Goal: Task Accomplishment & Management: Use online tool/utility

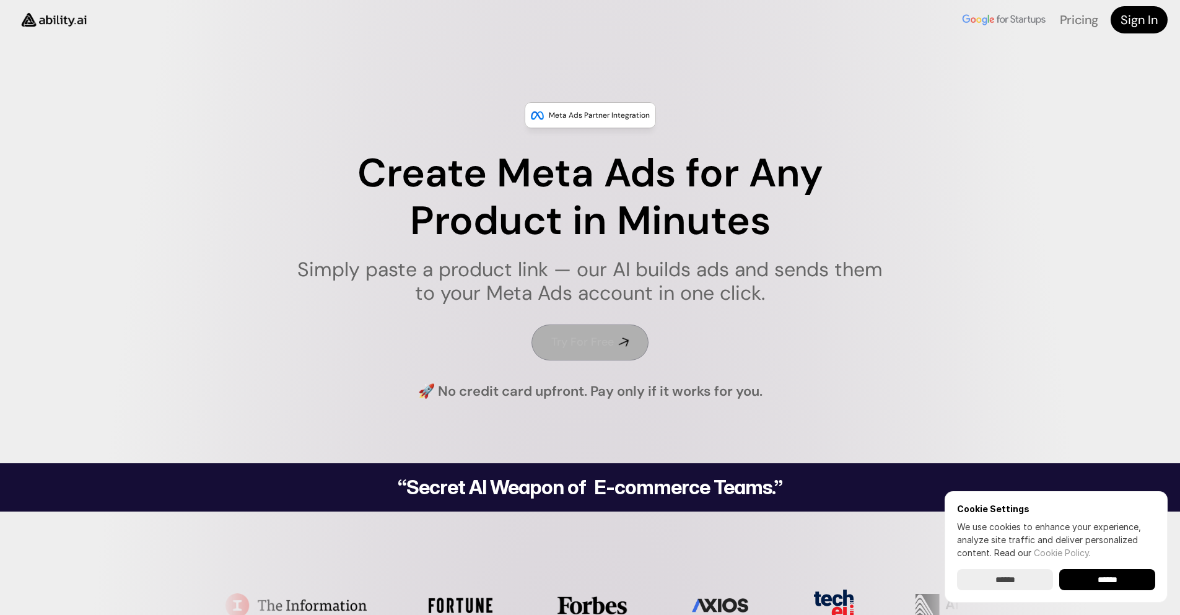
click at [582, 346] on h4 "Try For Free" at bounding box center [582, 341] width 63 height 15
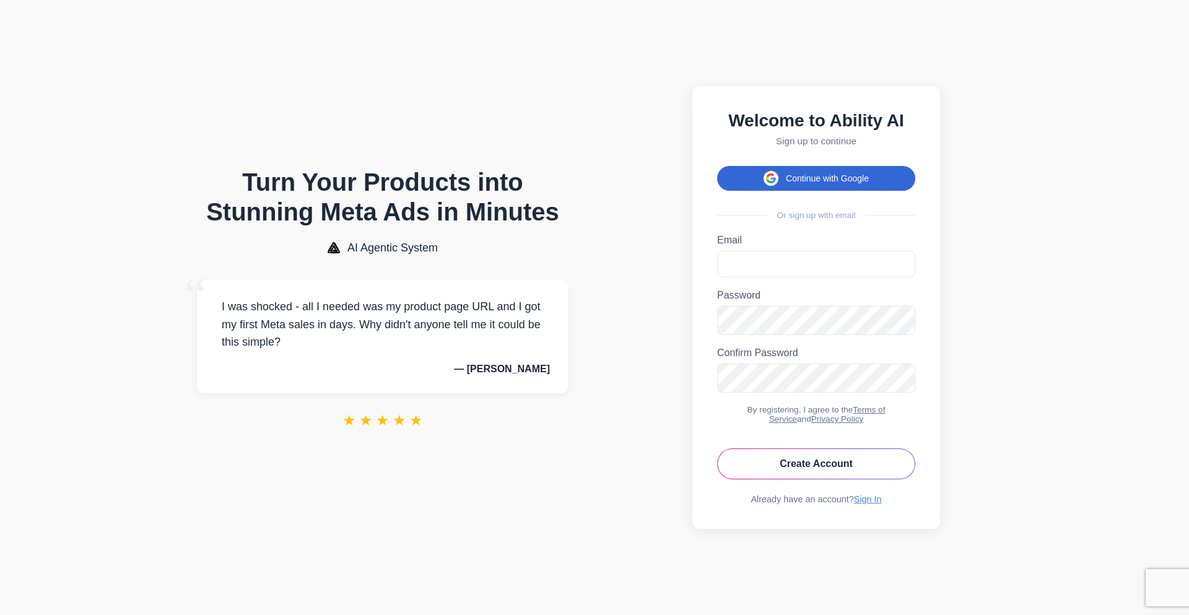
click at [814, 171] on button "Continue with Google" at bounding box center [816, 178] width 198 height 25
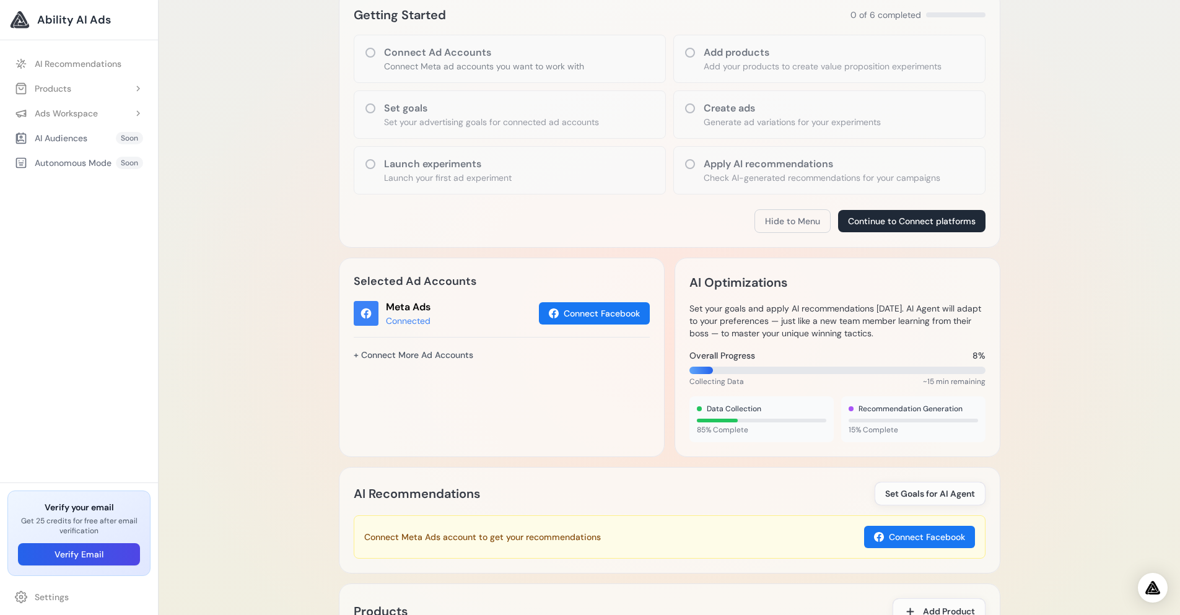
scroll to position [429, 0]
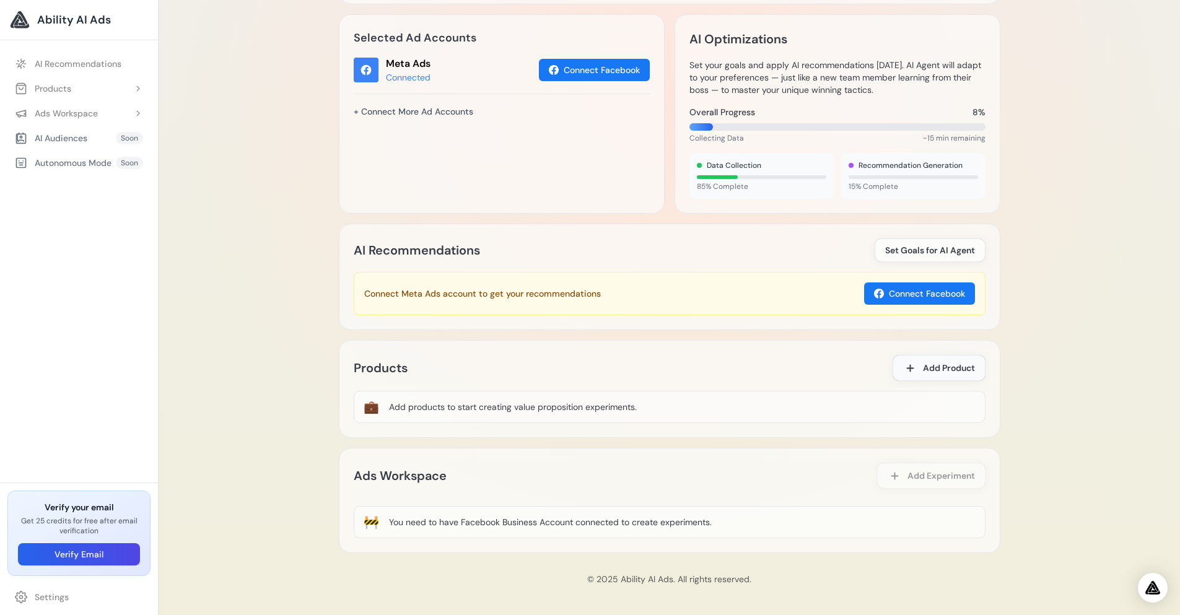
click at [940, 364] on span "Add Product" at bounding box center [949, 368] width 52 height 12
click at [925, 370] on span "Add Product" at bounding box center [949, 368] width 52 height 12
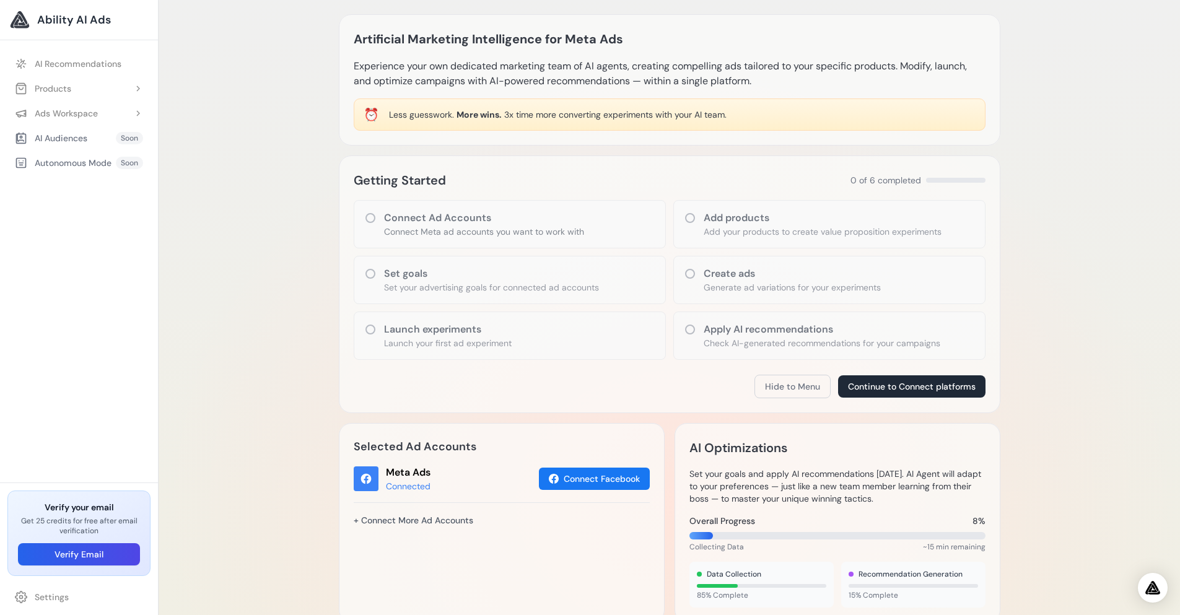
scroll to position [0, 0]
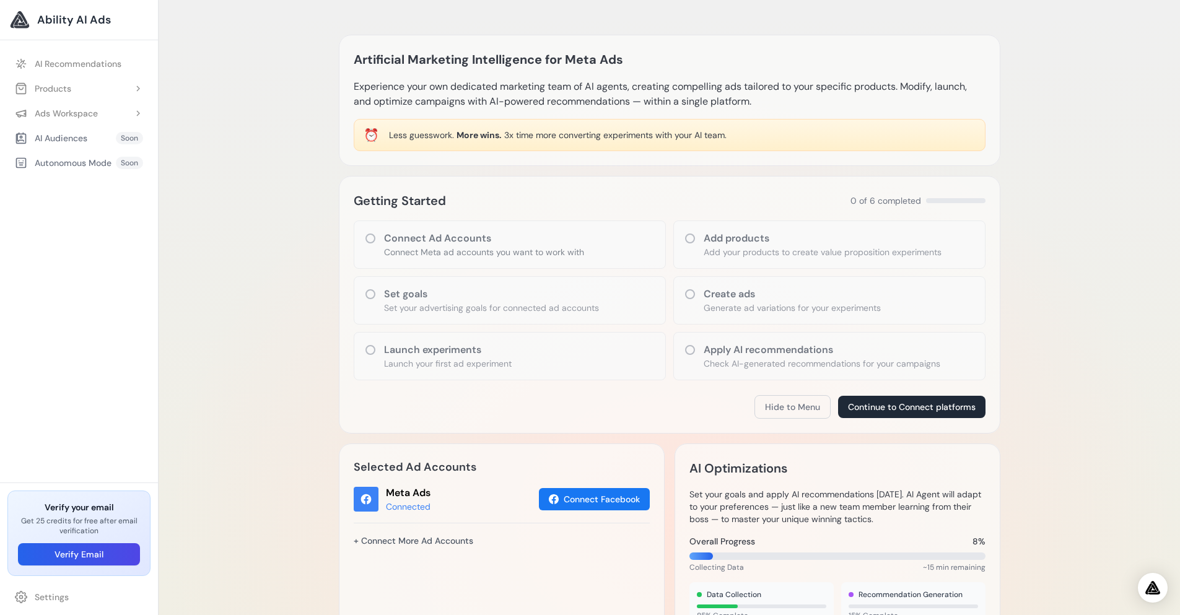
click at [586, 61] on h1 "Artificial Marketing Intelligence for Meta Ads" at bounding box center [488, 60] width 269 height 20
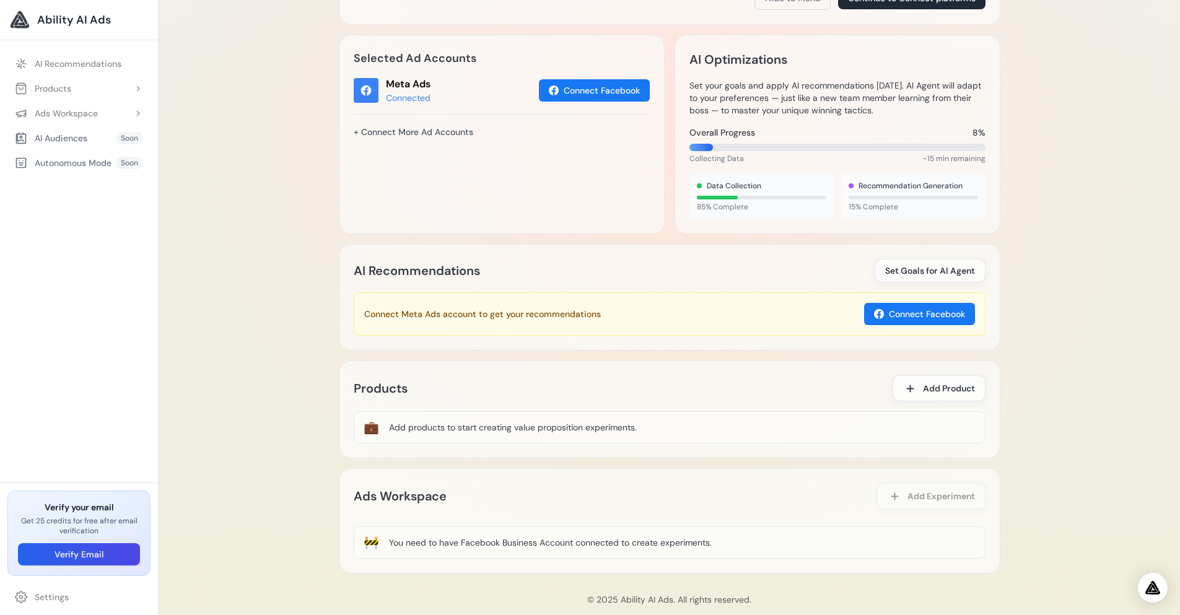
scroll to position [429, 0]
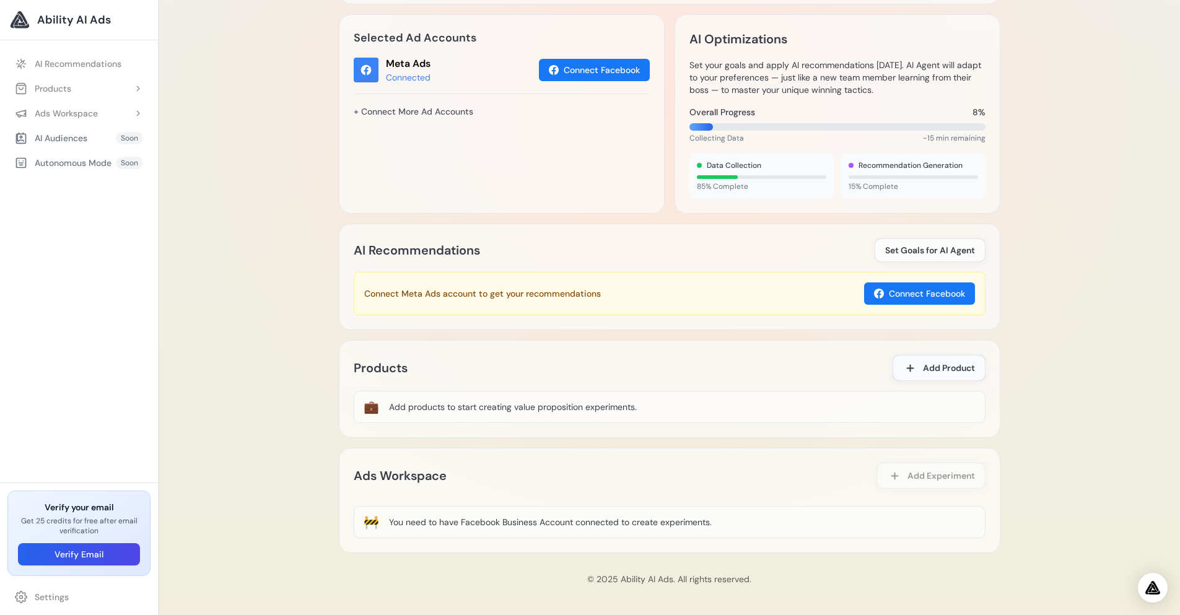
click at [936, 363] on span "Add Product" at bounding box center [949, 368] width 52 height 12
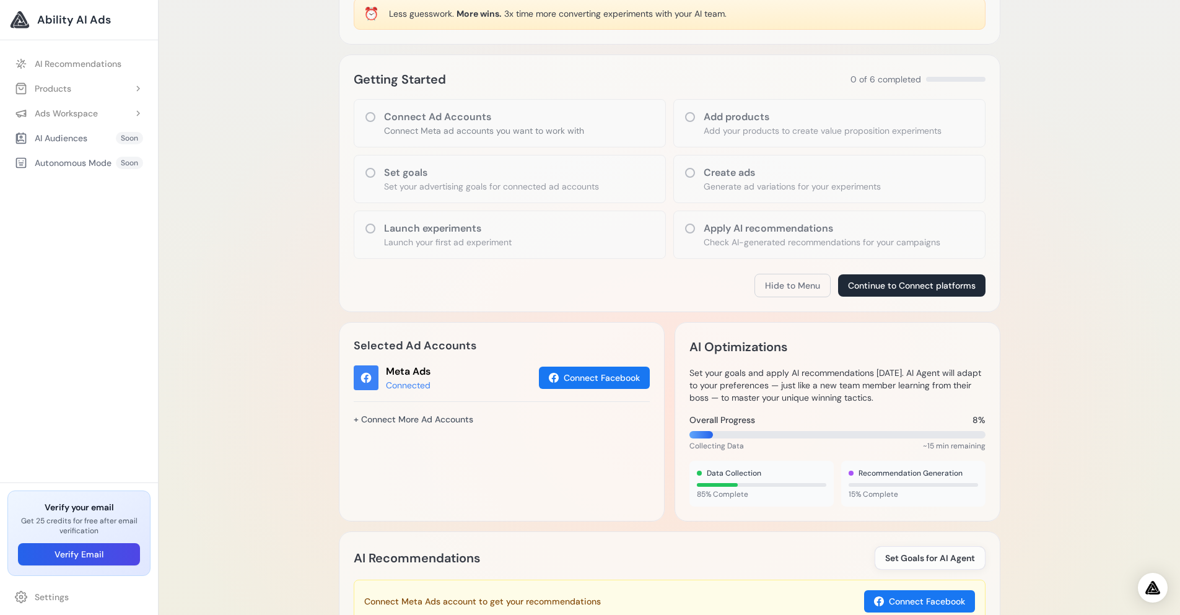
scroll to position [120, 0]
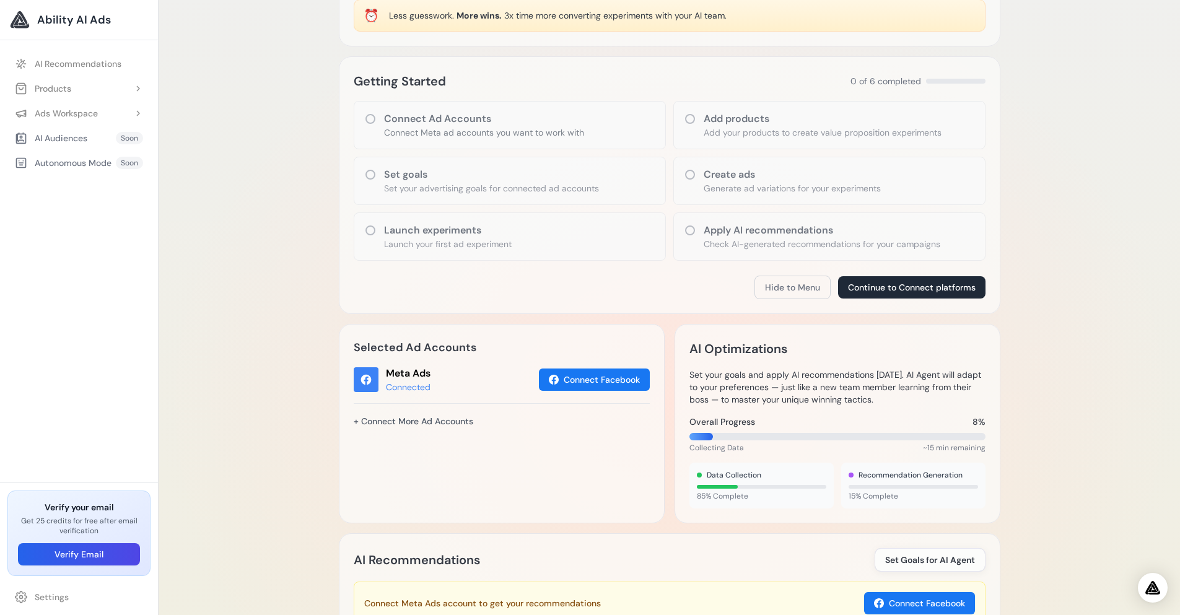
click at [712, 186] on p "Generate ad variations for your experiments" at bounding box center [792, 188] width 177 height 12
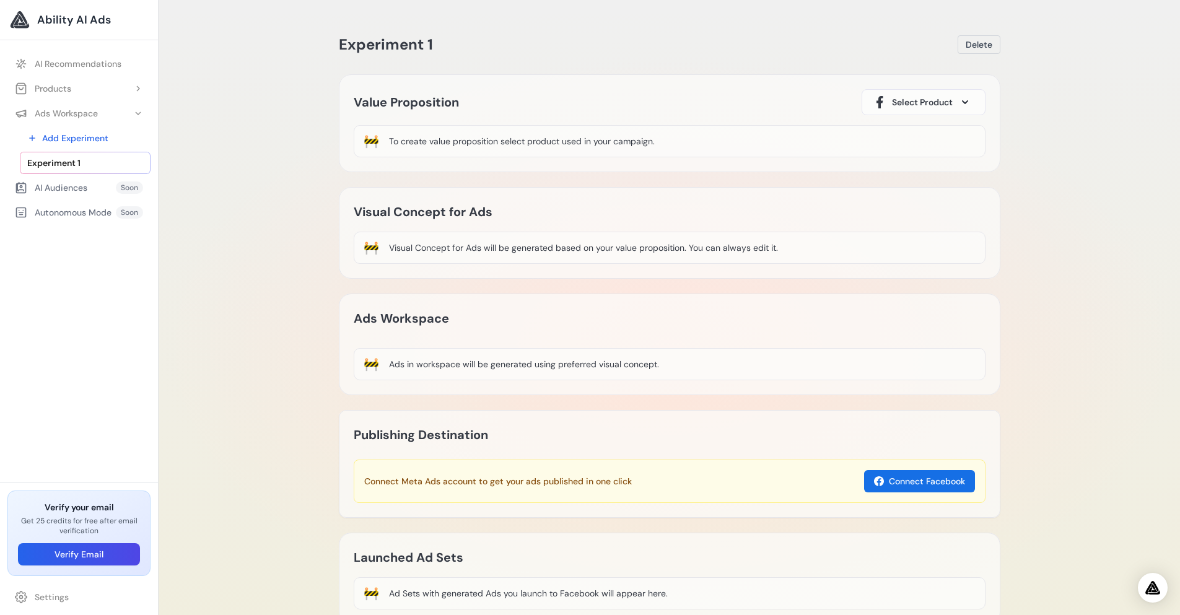
scroll to position [81, 0]
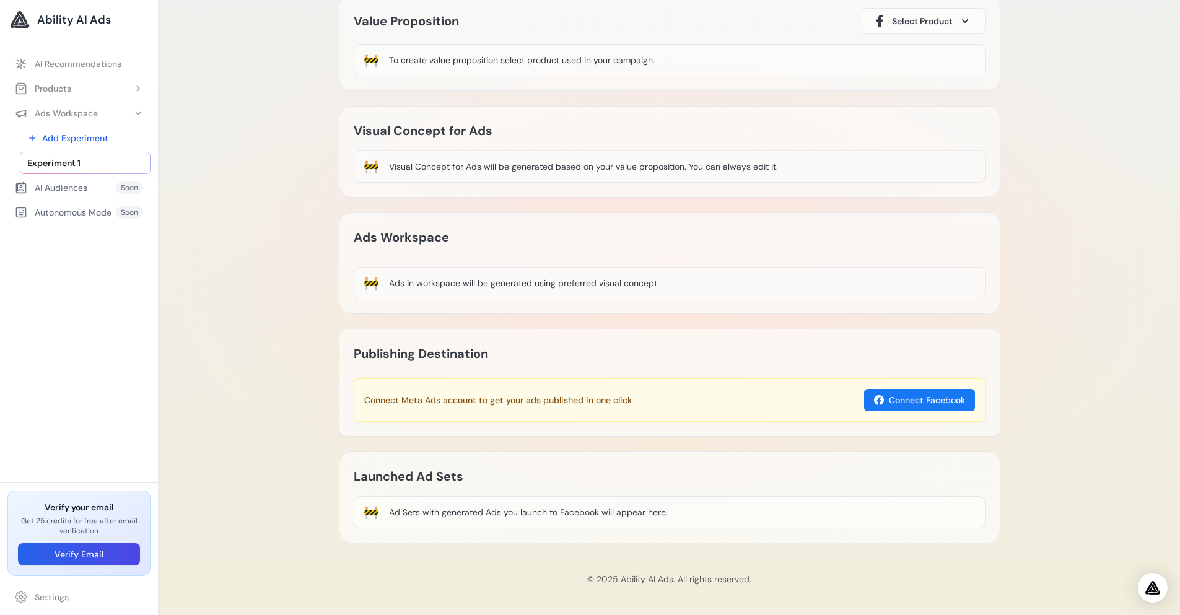
click at [402, 248] on div "Ads Workspace 🚧 Ads in workspace will be generated using preferred visual conce…" at bounding box center [669, 263] width 661 height 102
click at [113, 179] on div "AI Audiences Soon" at bounding box center [78, 188] width 143 height 22
click at [113, 171] on link "Experiment 1" at bounding box center [85, 163] width 131 height 22
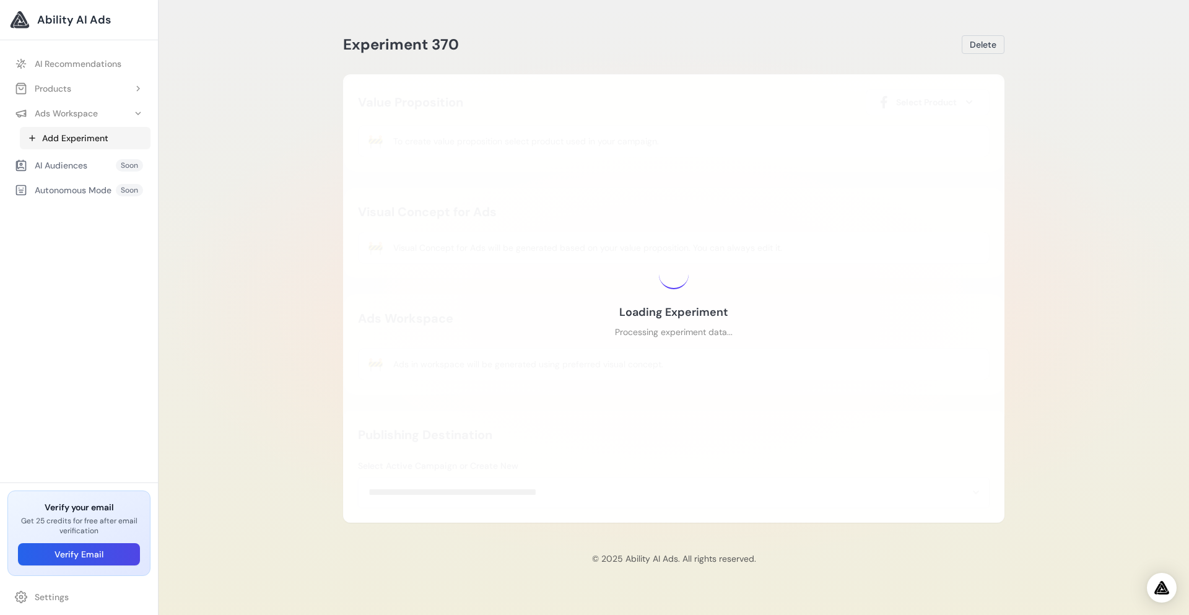
click at [95, 139] on link "Add Experiment" at bounding box center [85, 138] width 131 height 22
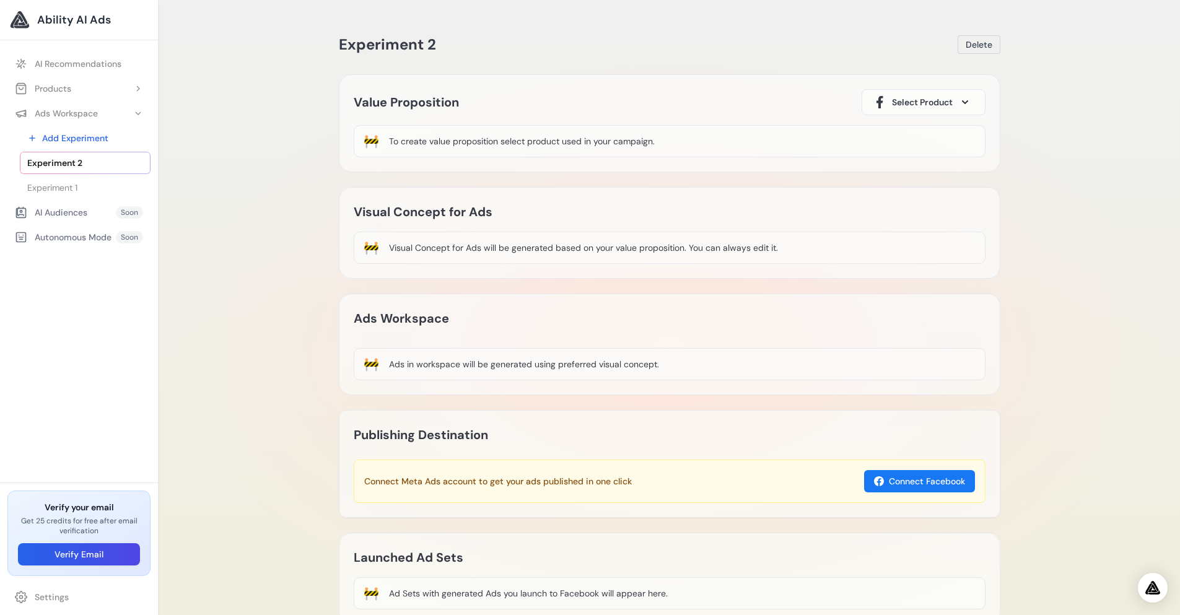
click at [936, 101] on span "Select Product" at bounding box center [922, 102] width 61 height 12
click at [931, 100] on span "Select Product" at bounding box center [922, 102] width 61 height 12
click at [958, 100] on button "Select Product" at bounding box center [924, 102] width 124 height 26
click at [962, 100] on icon at bounding box center [965, 102] width 6 height 4
click at [964, 100] on icon at bounding box center [965, 102] width 6 height 4
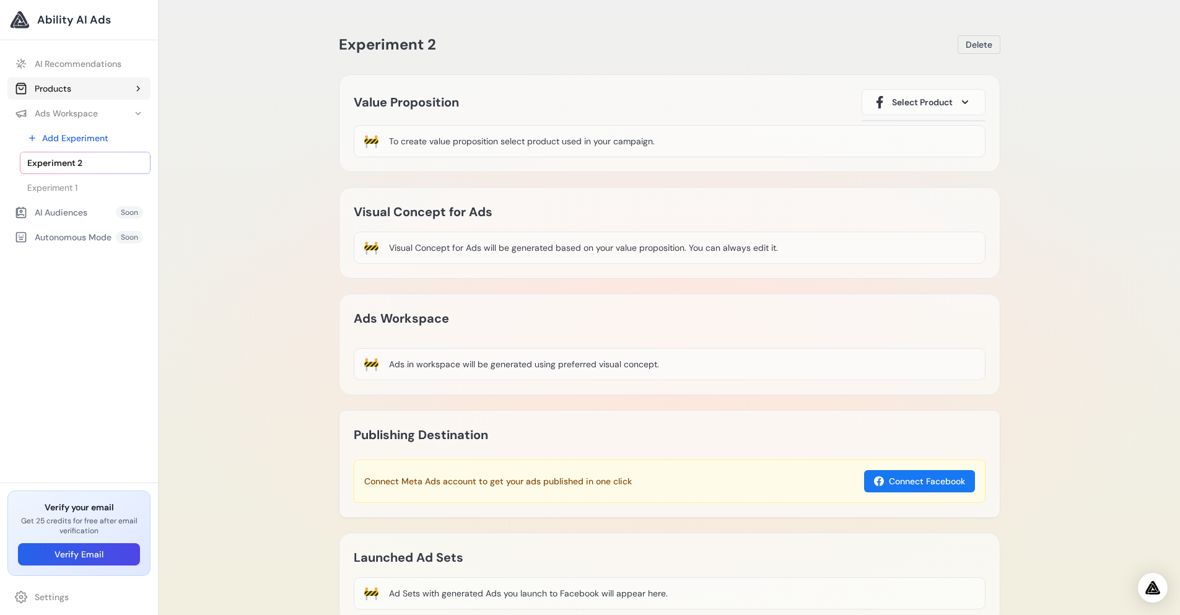
click at [96, 96] on button "Products" at bounding box center [78, 88] width 143 height 22
click at [101, 113] on link "Add Product" at bounding box center [85, 113] width 131 height 22
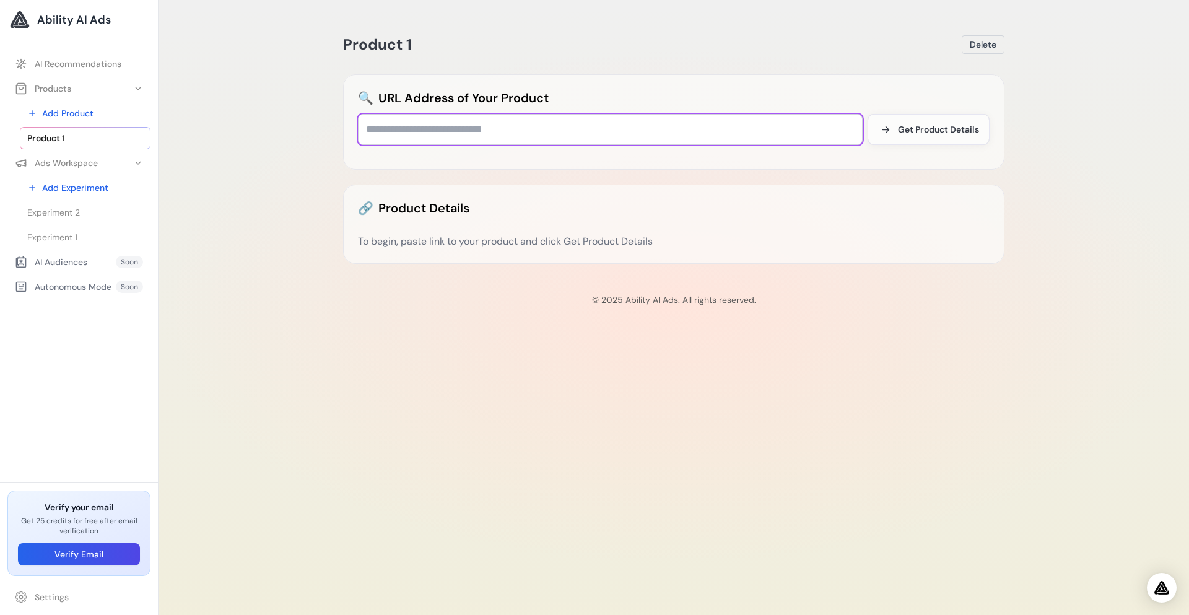
click at [801, 128] on input "text" at bounding box center [610, 129] width 505 height 31
type input "**********"
click at [919, 133] on span "Get Product Details" at bounding box center [938, 129] width 81 height 12
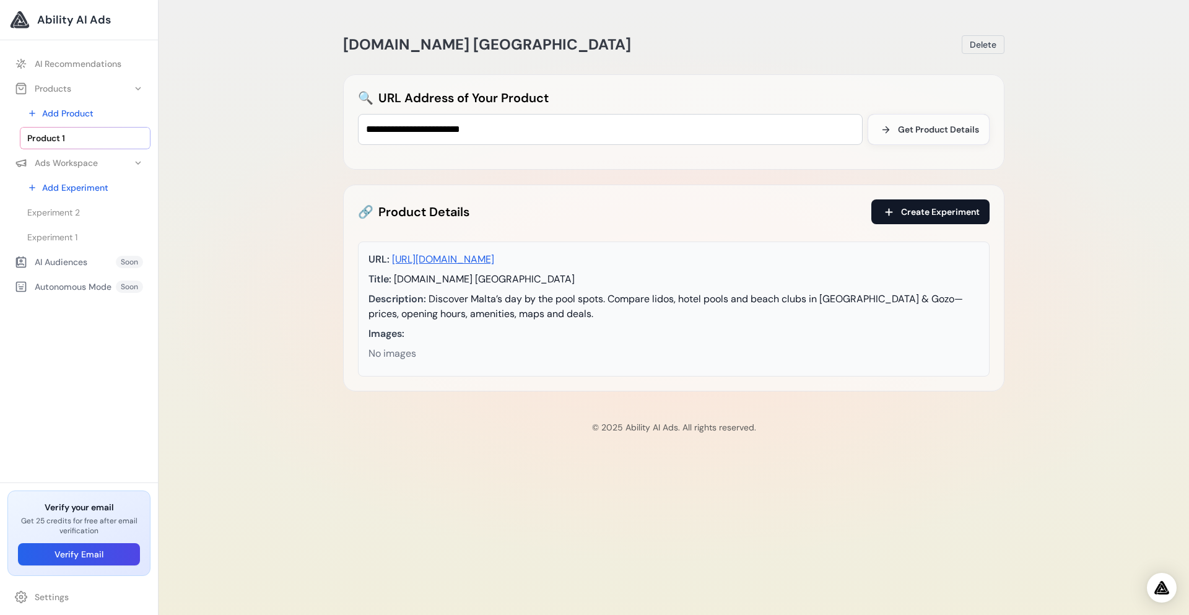
click at [933, 214] on span "Create Experiment" at bounding box center [940, 212] width 79 height 12
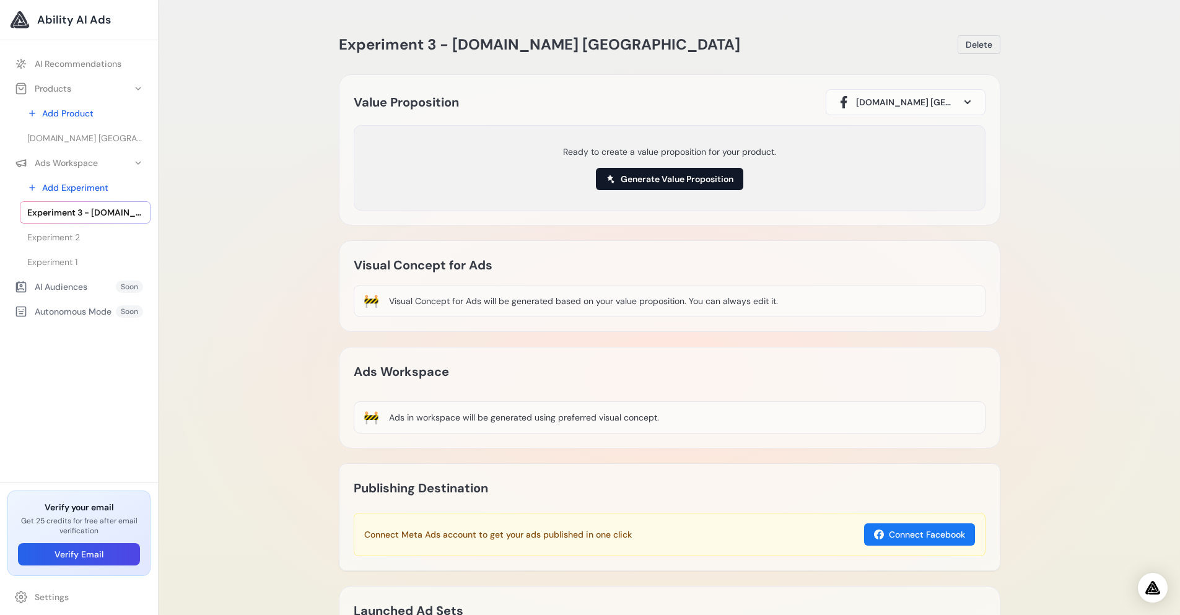
click at [676, 180] on button "Generate Value Proposition" at bounding box center [669, 179] width 147 height 22
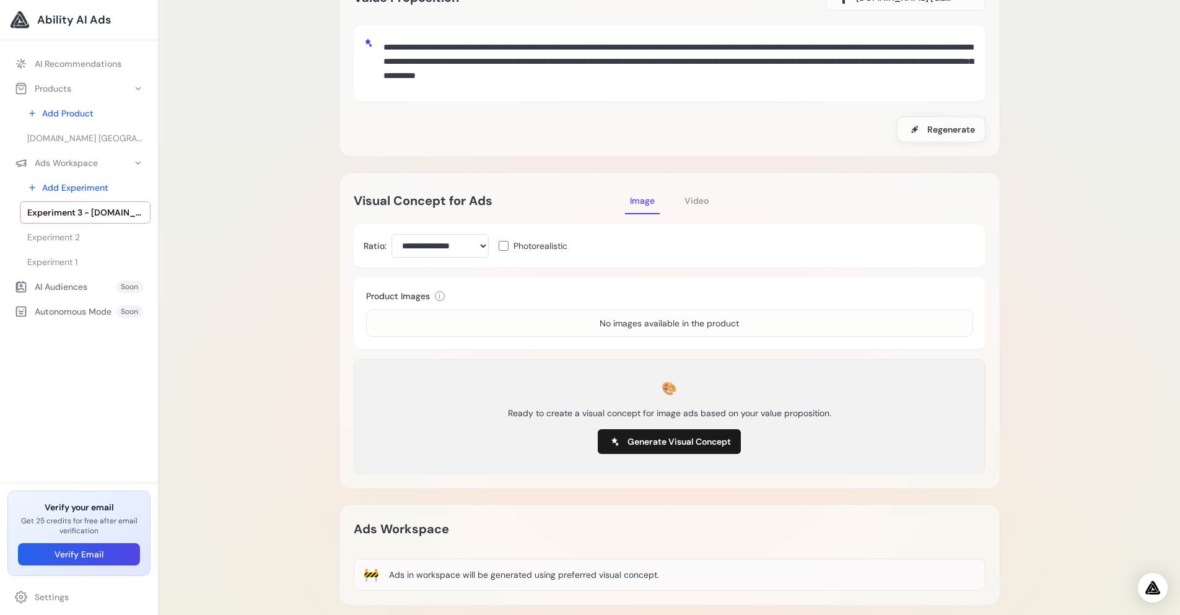
scroll to position [248, 0]
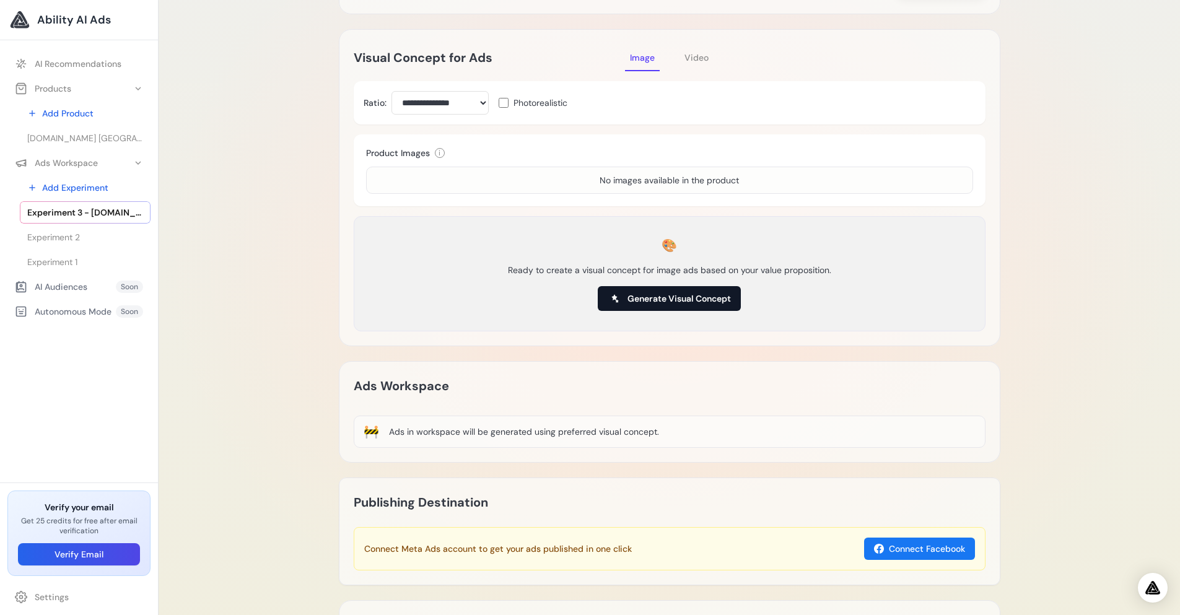
click at [684, 295] on span "Generate Visual Concept" at bounding box center [678, 298] width 103 height 12
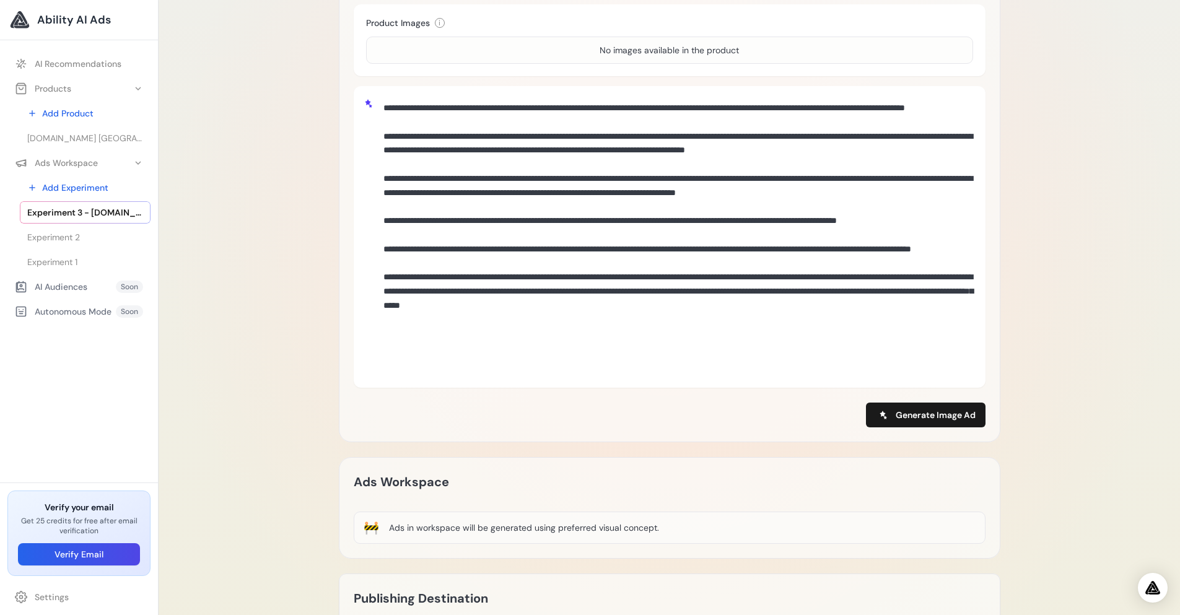
scroll to position [372, 0]
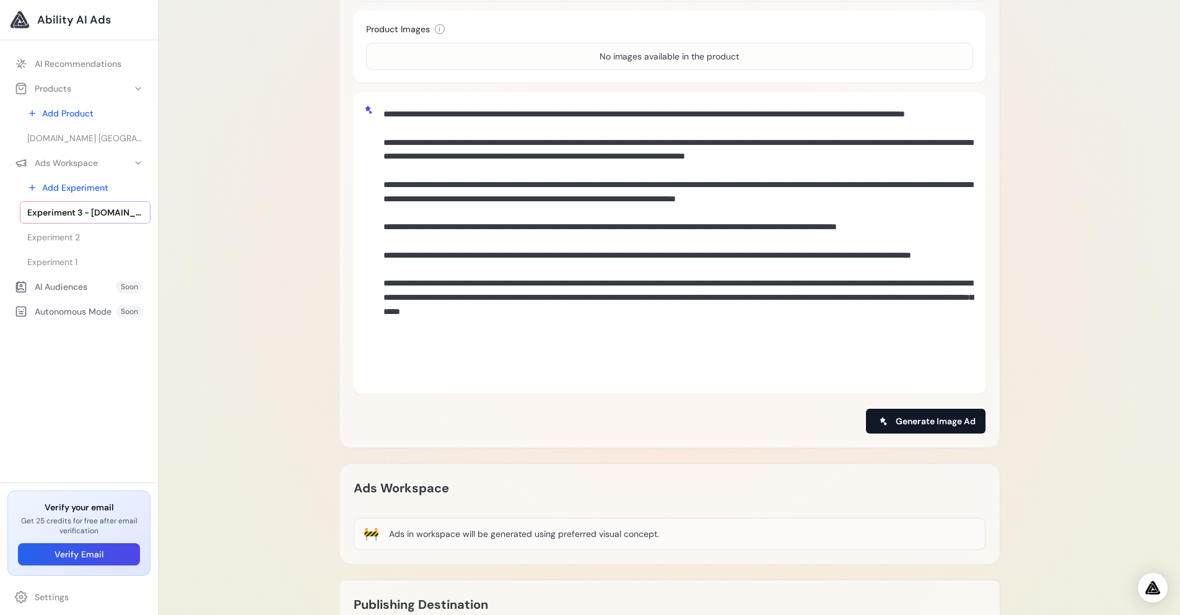
click at [948, 421] on span "Generate Image Ad" at bounding box center [936, 421] width 80 height 12
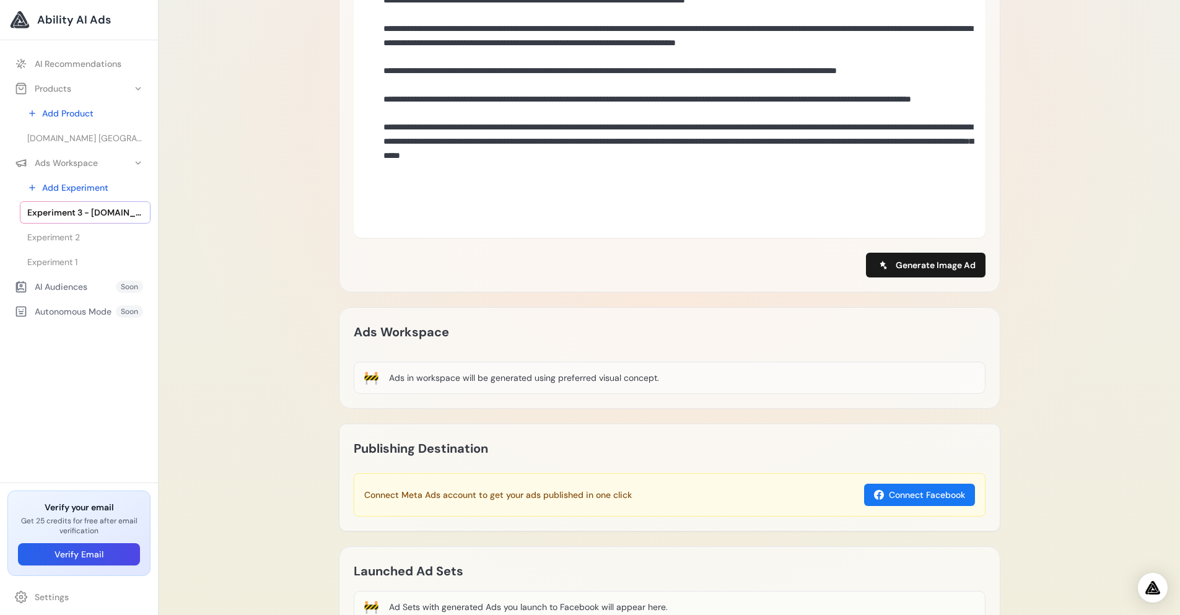
scroll to position [619, 0]
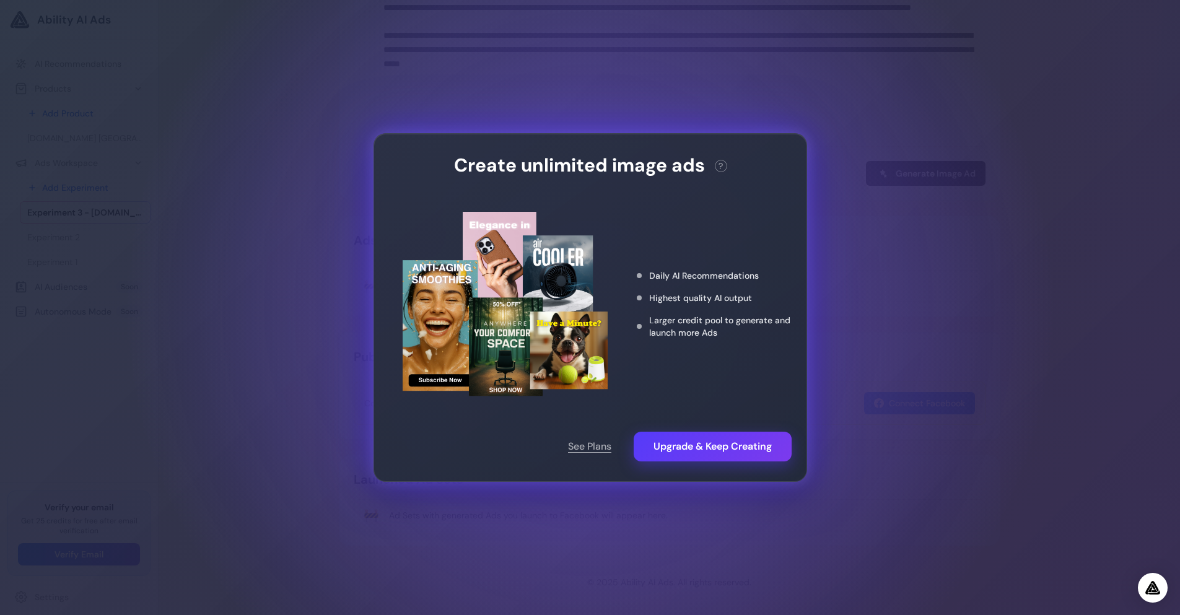
click at [876, 321] on div "Create unlimited image ads ? This action needs 2 credits. You have 0 remaining.…" at bounding box center [590, 307] width 1180 height 615
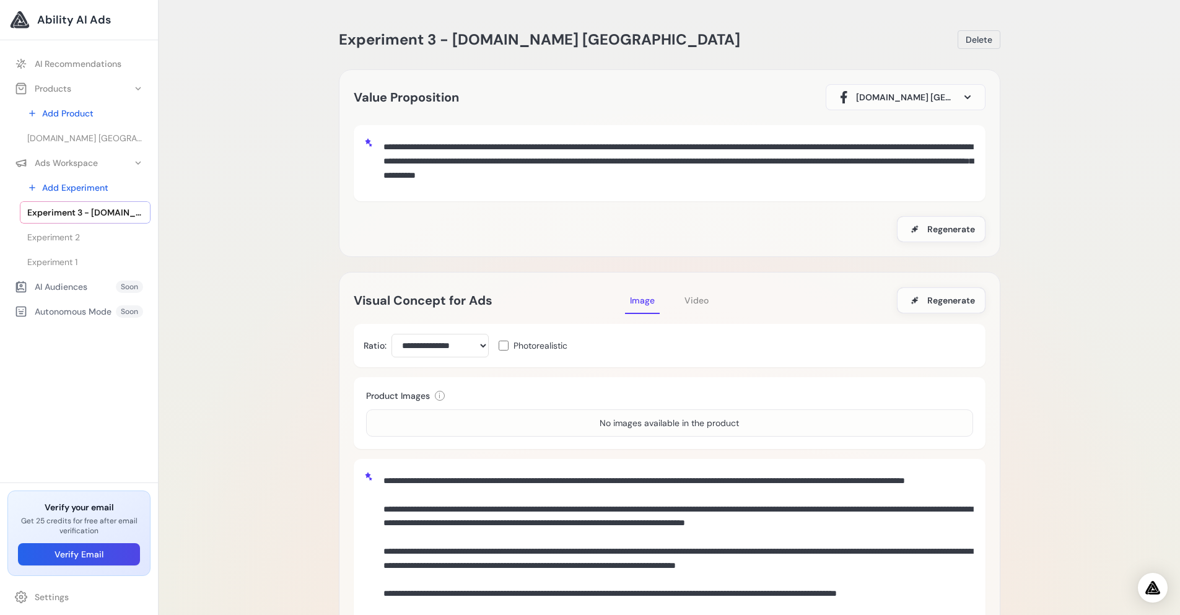
scroll to position [0, 0]
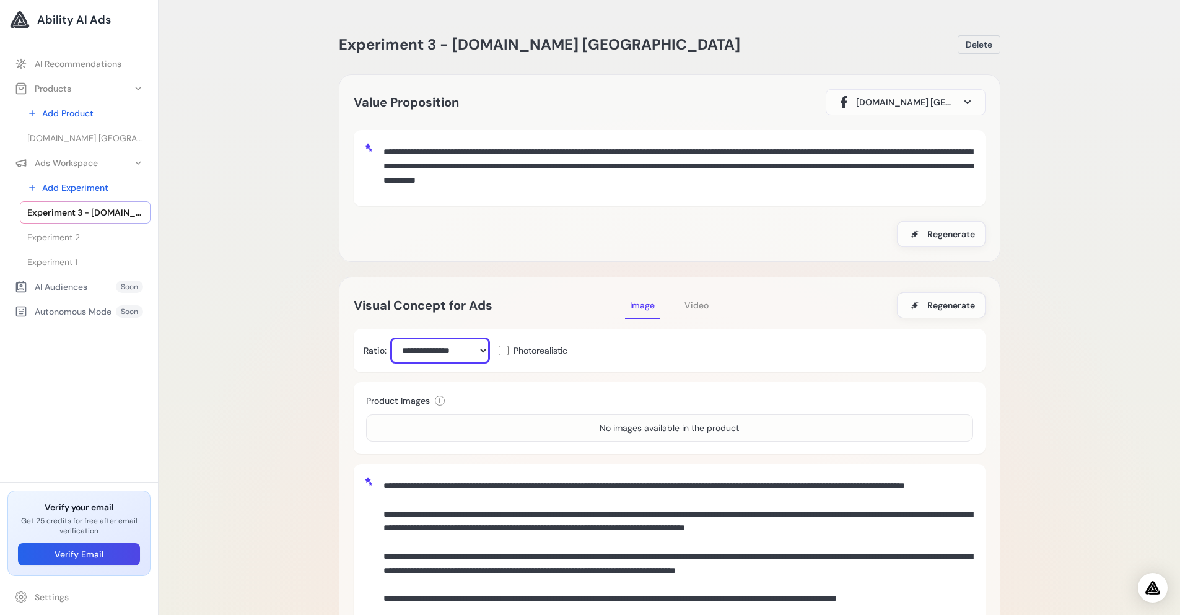
click at [464, 349] on select "**********" at bounding box center [439, 351] width 97 height 24
drag, startPoint x: 464, startPoint y: 349, endPoint x: 507, endPoint y: 338, distance: 44.2
click at [464, 349] on select "**********" at bounding box center [439, 351] width 97 height 24
click at [816, 502] on textarea at bounding box center [676, 613] width 597 height 279
click at [683, 425] on div "No images available in the product" at bounding box center [669, 428] width 139 height 12
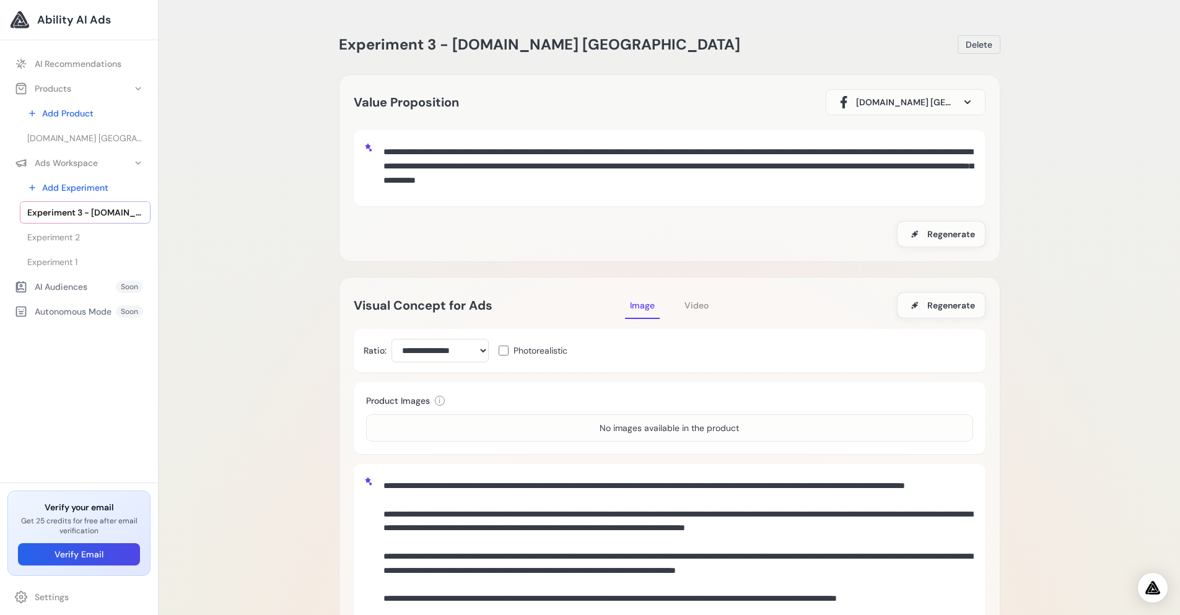
scroll to position [372, 0]
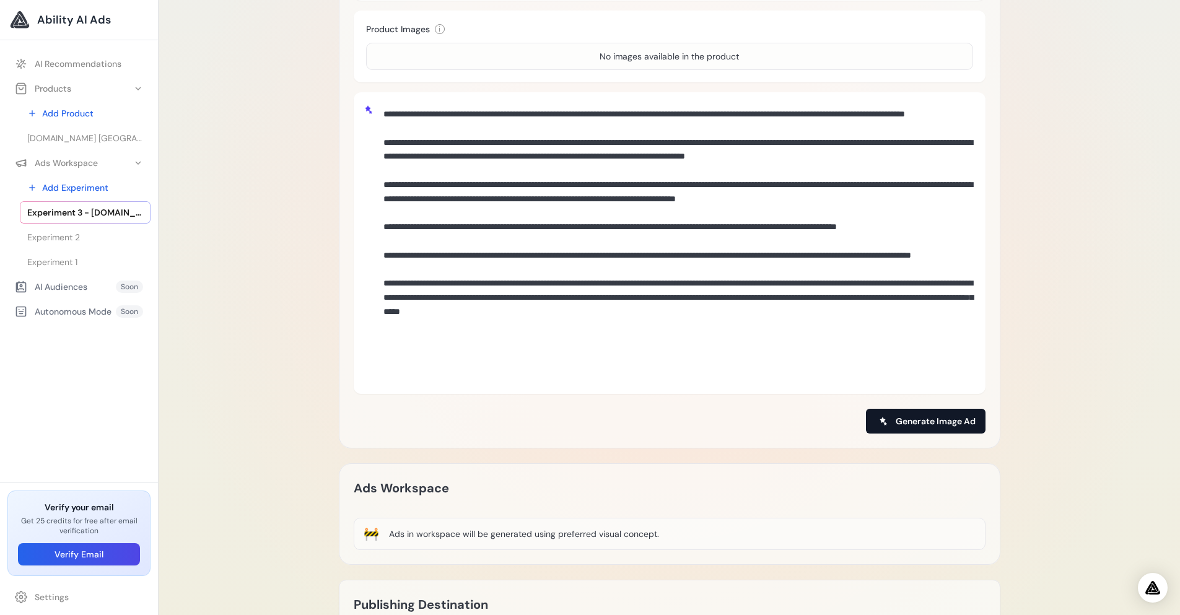
click at [949, 421] on span "Generate Image Ad" at bounding box center [936, 421] width 80 height 12
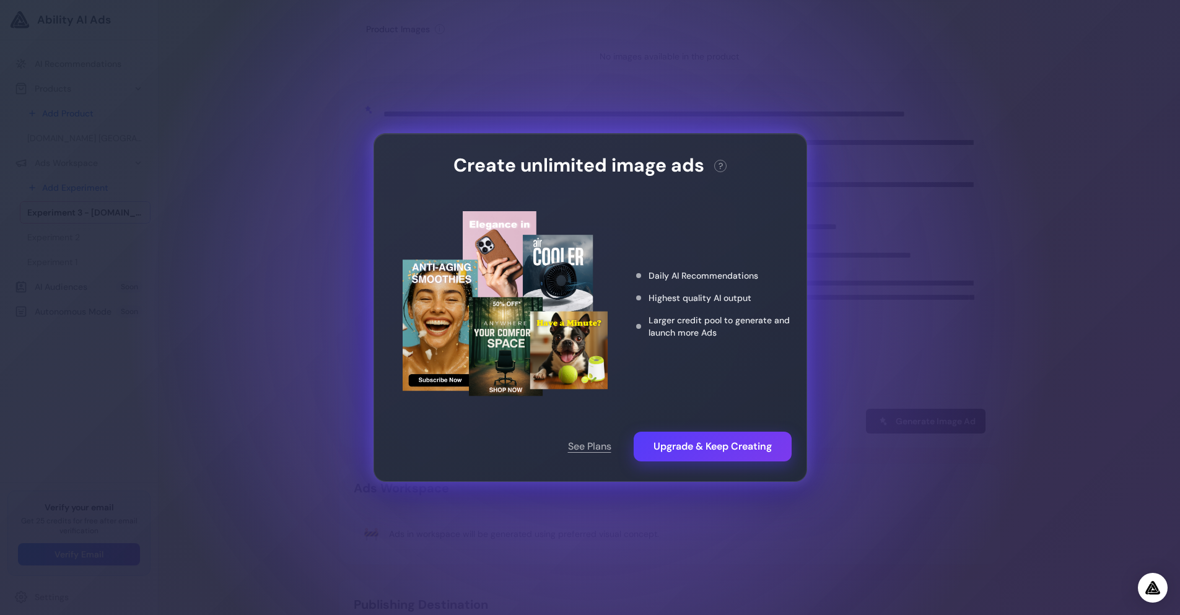
click at [965, 380] on div "Create unlimited image ads ? This action needs 2 credits. You have 0 remaining.…" at bounding box center [590, 307] width 1180 height 615
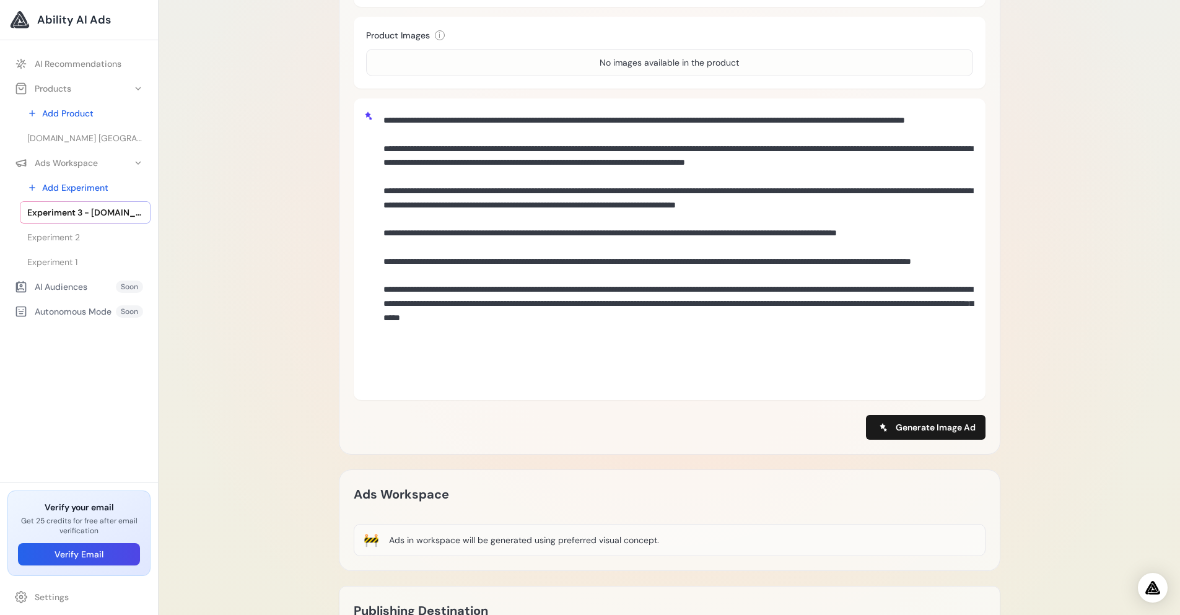
scroll to position [313, 0]
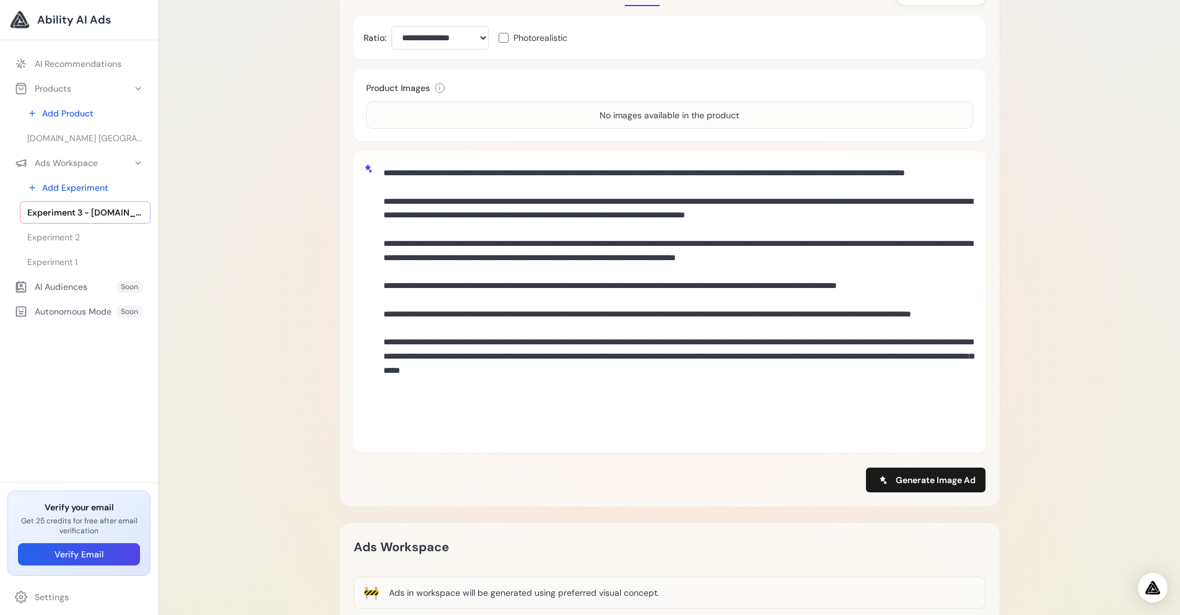
drag, startPoint x: 784, startPoint y: 437, endPoint x: 379, endPoint y: 171, distance: 484.8
click at [379, 171] on textarea at bounding box center [676, 300] width 597 height 279
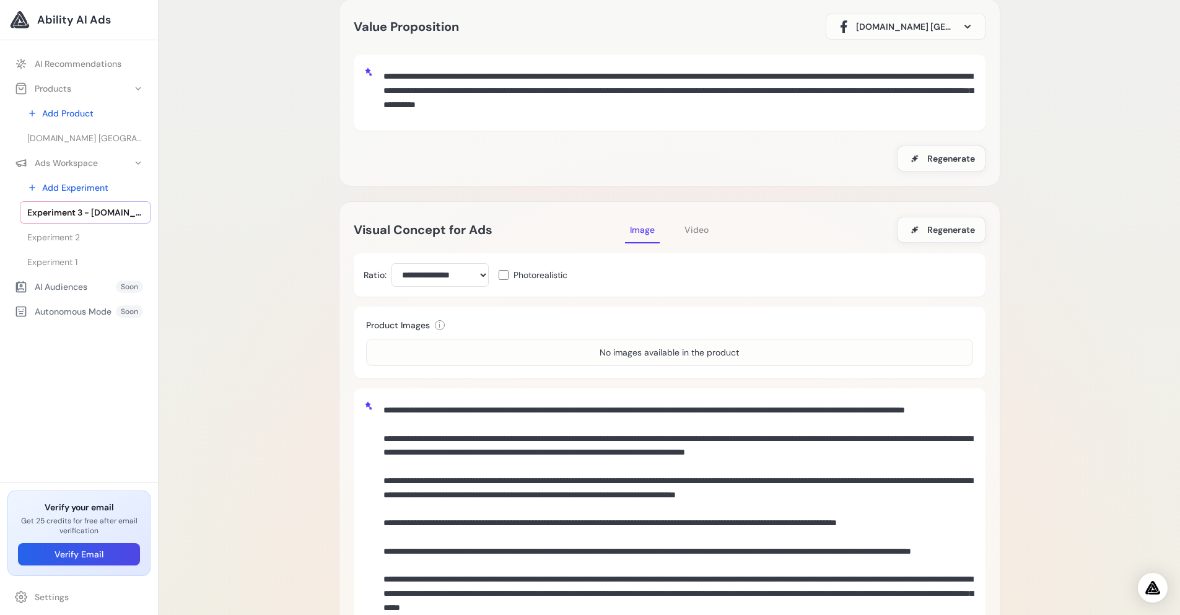
scroll to position [65, 0]
